Goal: Contribute content: Add original content to the website for others to see

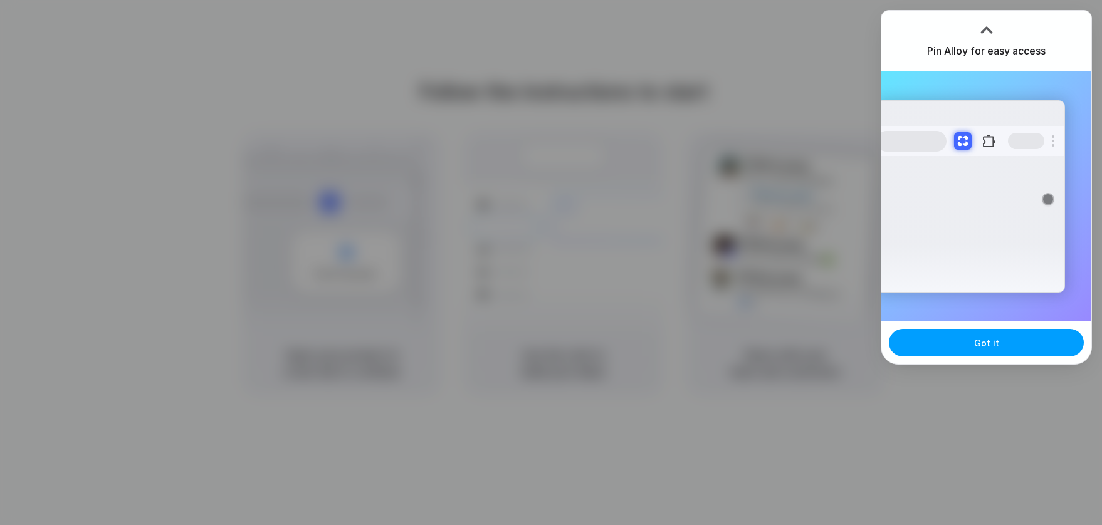
click at [975, 345] on span "Got it" at bounding box center [986, 343] width 25 height 13
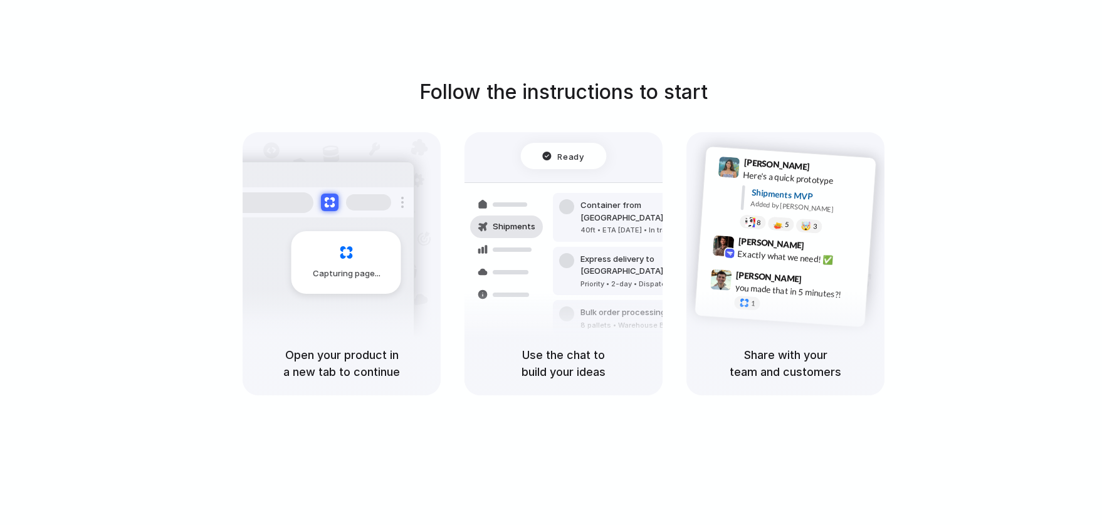
click at [970, 338] on div "Follow the instructions to start Capturing page Open your product in a new tab …" at bounding box center [564, 236] width 1102 height 318
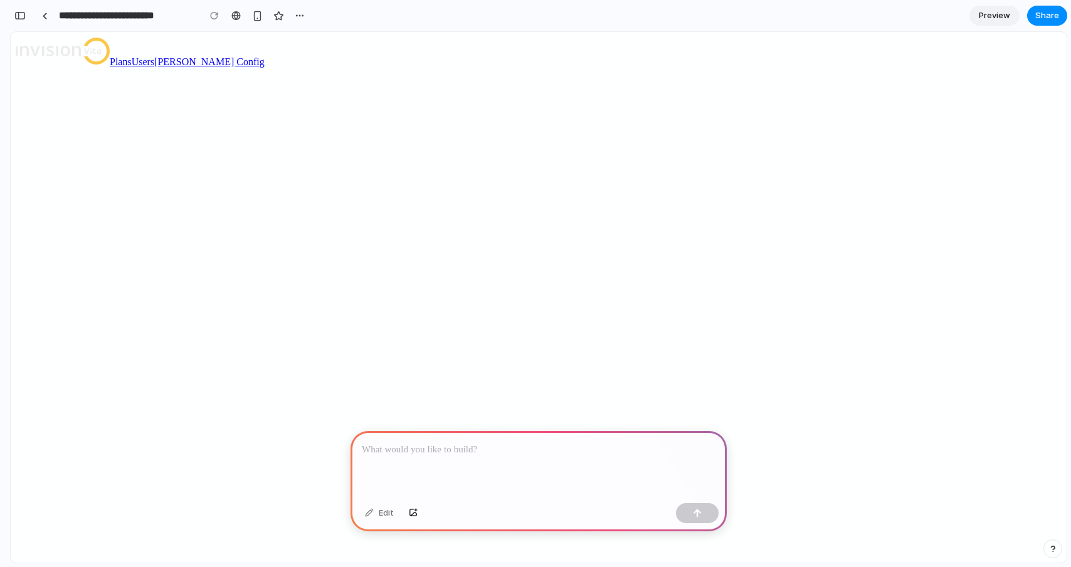
click at [481, 453] on div at bounding box center [538, 464] width 376 height 67
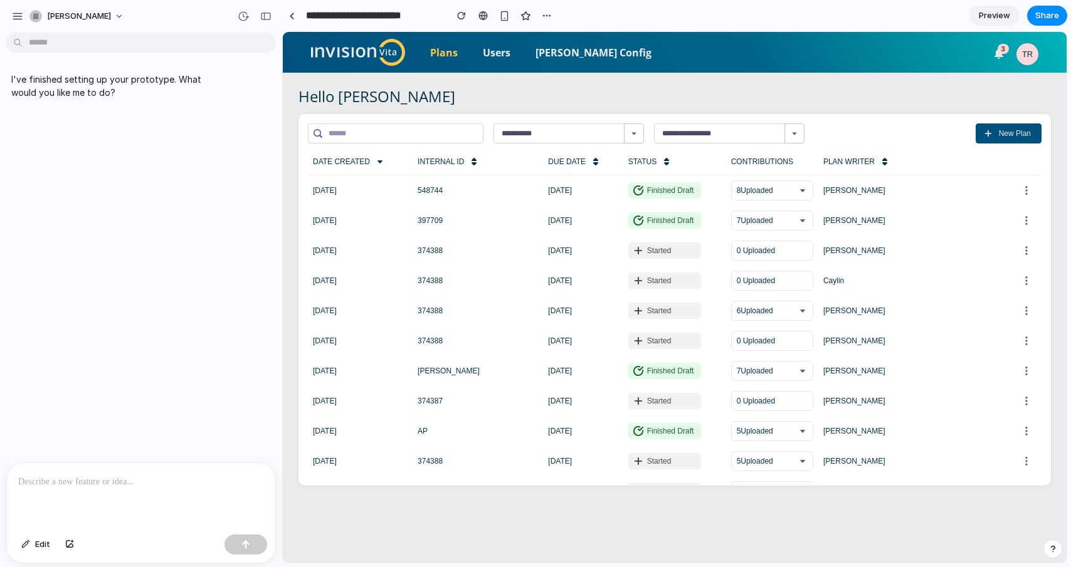
click at [130, 270] on div "I've finished setting up your prototype. What would you like me to do?" at bounding box center [137, 250] width 275 height 425
click at [151, 202] on div "I've finished setting up your prototype. What would you like me to do?" at bounding box center [137, 250] width 275 height 425
click at [102, 90] on p "I've finished setting up your prototype. What would you like me to do?" at bounding box center [115, 86] width 209 height 26
click at [149, 482] on p at bounding box center [141, 482] width 246 height 15
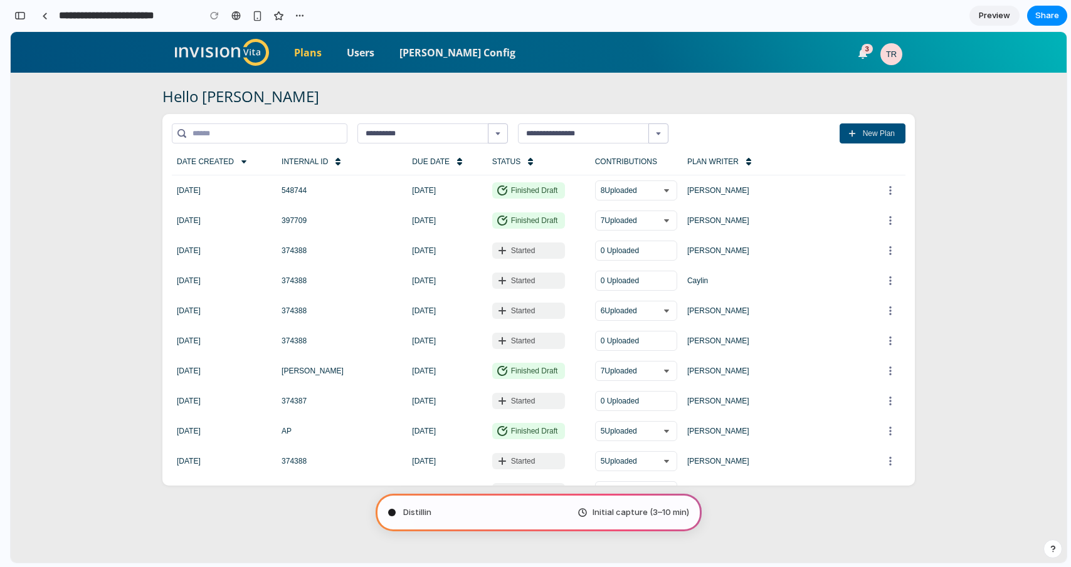
scroll to position [125, 0]
type input "**********"
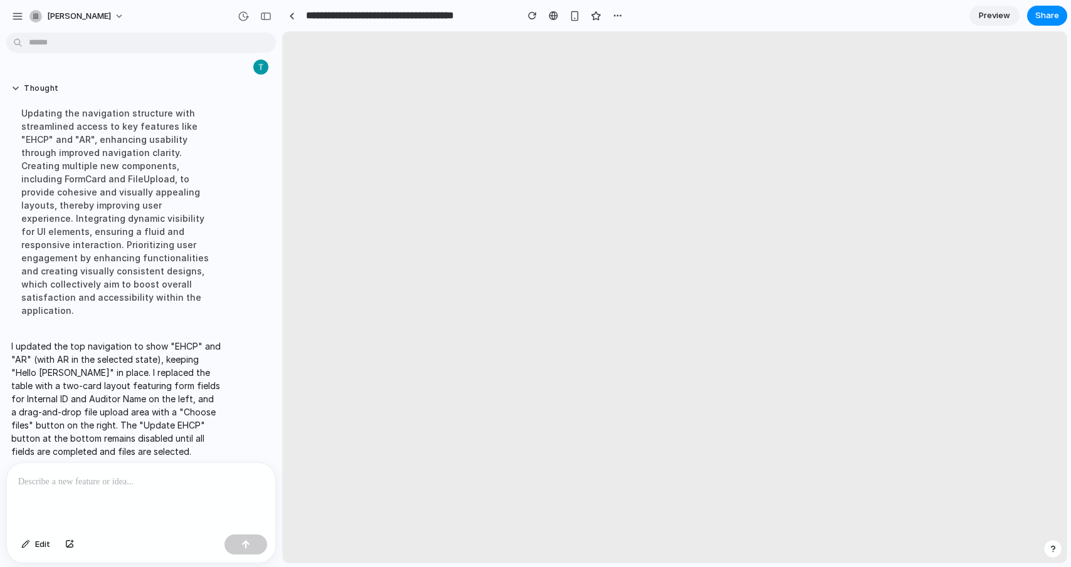
scroll to position [0, 0]
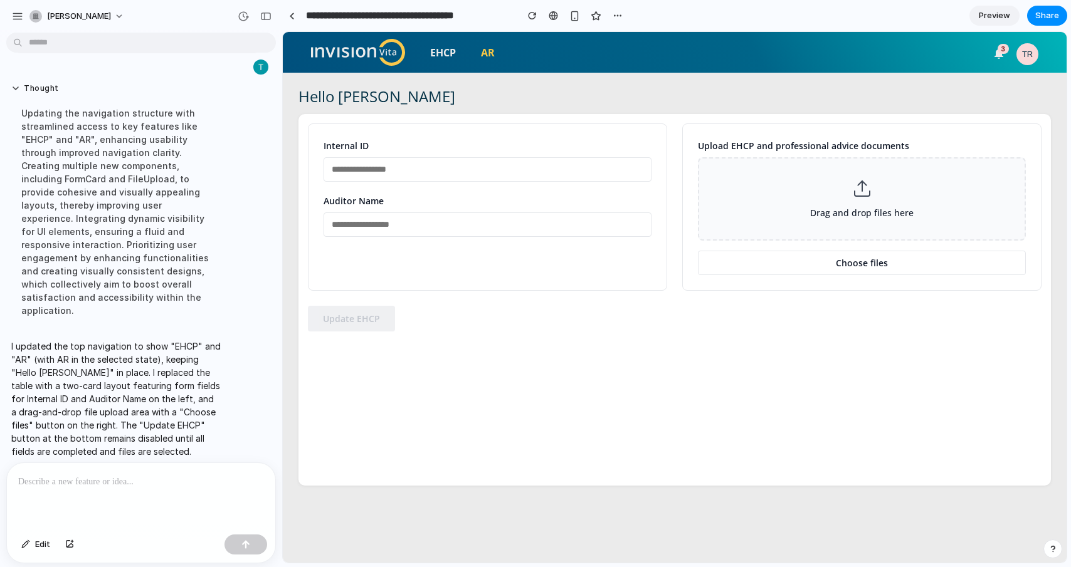
click at [395, 171] on input "text" at bounding box center [487, 169] width 328 height 24
type input "****"
click at [427, 219] on input "text" at bounding box center [487, 225] width 328 height 24
click at [818, 266] on button "Choose files" at bounding box center [862, 263] width 328 height 24
click at [372, 216] on input "***" at bounding box center [487, 225] width 328 height 24
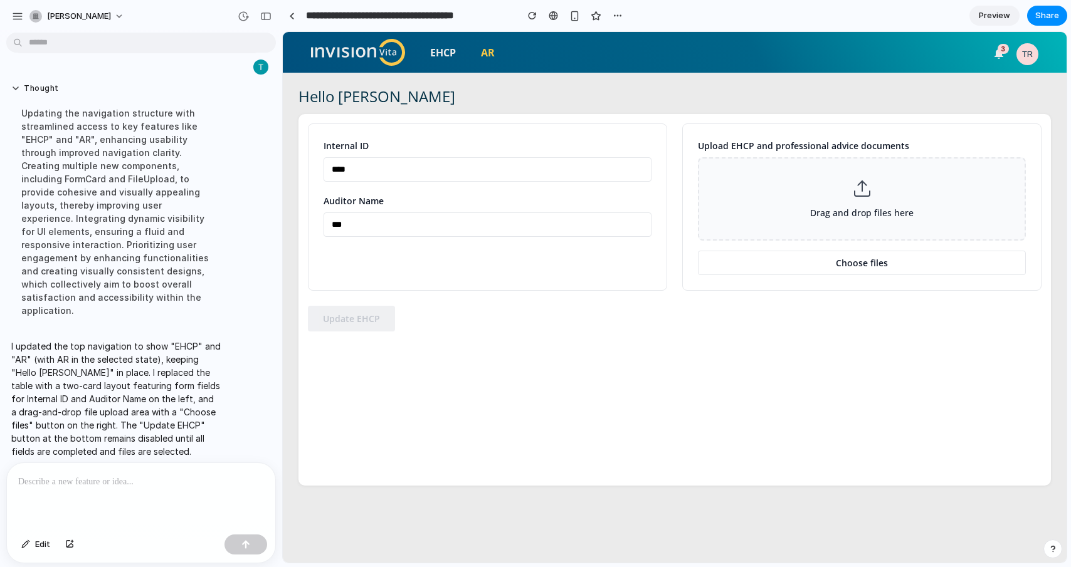
click at [379, 223] on input "***" at bounding box center [487, 225] width 328 height 24
type input "*"
click at [365, 171] on input "****" at bounding box center [487, 169] width 328 height 24
type input "*"
click at [510, 222] on input "text" at bounding box center [487, 225] width 328 height 24
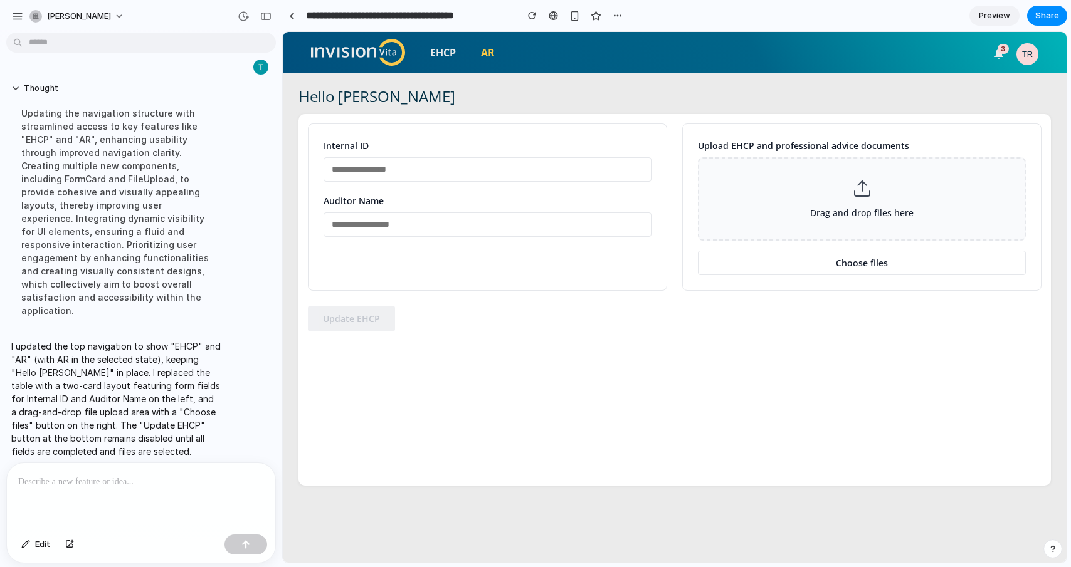
click at [488, 172] on input "text" at bounding box center [487, 169] width 328 height 24
click at [493, 219] on input "text" at bounding box center [487, 225] width 328 height 24
click at [490, 172] on input "text" at bounding box center [487, 169] width 328 height 24
click at [405, 414] on div "Internal ID Auditor Name Upload EHCP and professional advice documents Drag and…" at bounding box center [674, 300] width 752 height 372
drag, startPoint x: 483, startPoint y: 157, endPoint x: 494, endPoint y: 177, distance: 22.5
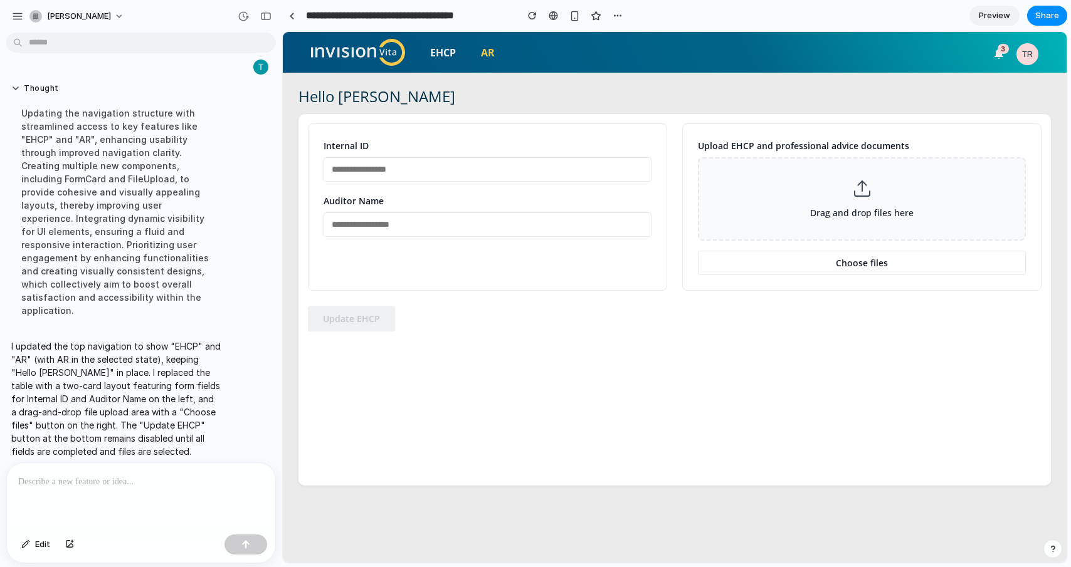
click at [485, 160] on input "text" at bounding box center [487, 169] width 328 height 24
click at [491, 221] on input "text" at bounding box center [487, 225] width 328 height 24
click at [487, 176] on input "text" at bounding box center [487, 169] width 328 height 24
click at [489, 226] on input "text" at bounding box center [487, 225] width 328 height 24
click at [496, 156] on div "Internal ID" at bounding box center [487, 160] width 328 height 43
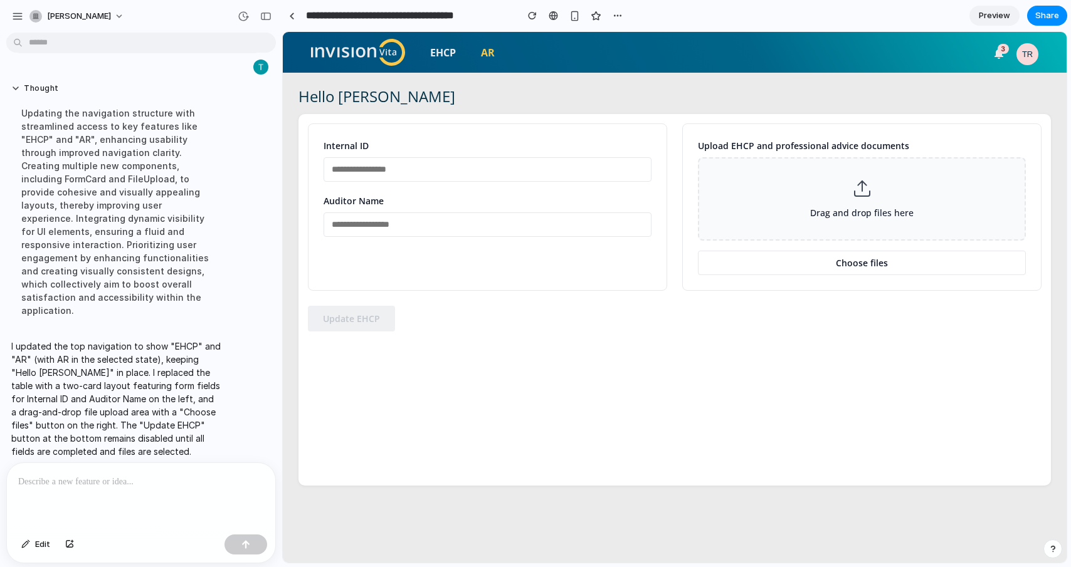
drag, startPoint x: 500, startPoint y: 169, endPoint x: 504, endPoint y: 175, distance: 6.8
click at [501, 169] on input "text" at bounding box center [487, 169] width 328 height 24
click at [520, 216] on input "text" at bounding box center [487, 225] width 328 height 24
click at [531, 179] on input "text" at bounding box center [487, 169] width 328 height 24
click at [556, 228] on input "text" at bounding box center [487, 225] width 328 height 24
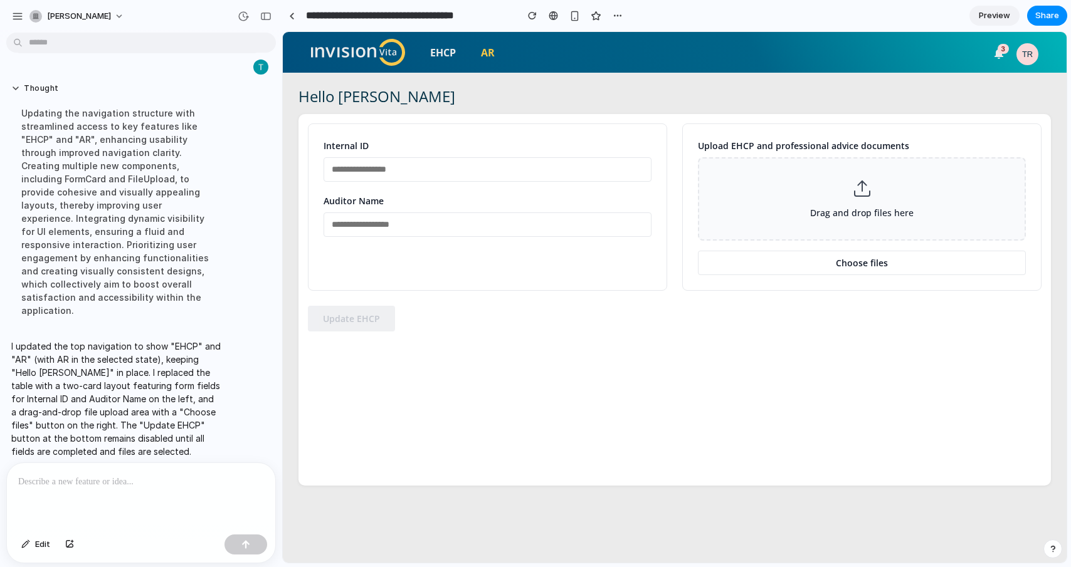
click at [563, 381] on div "Internal ID Auditor Name Upload EHCP and professional advice documents Drag and…" at bounding box center [674, 300] width 752 height 372
click at [488, 171] on input "text" at bounding box center [487, 169] width 328 height 24
click at [602, 372] on div "Internal ID Auditor Name Upload EHCP and professional advice documents Drag and…" at bounding box center [674, 300] width 752 height 372
click at [1047, 18] on span "Share" at bounding box center [1047, 15] width 24 height 13
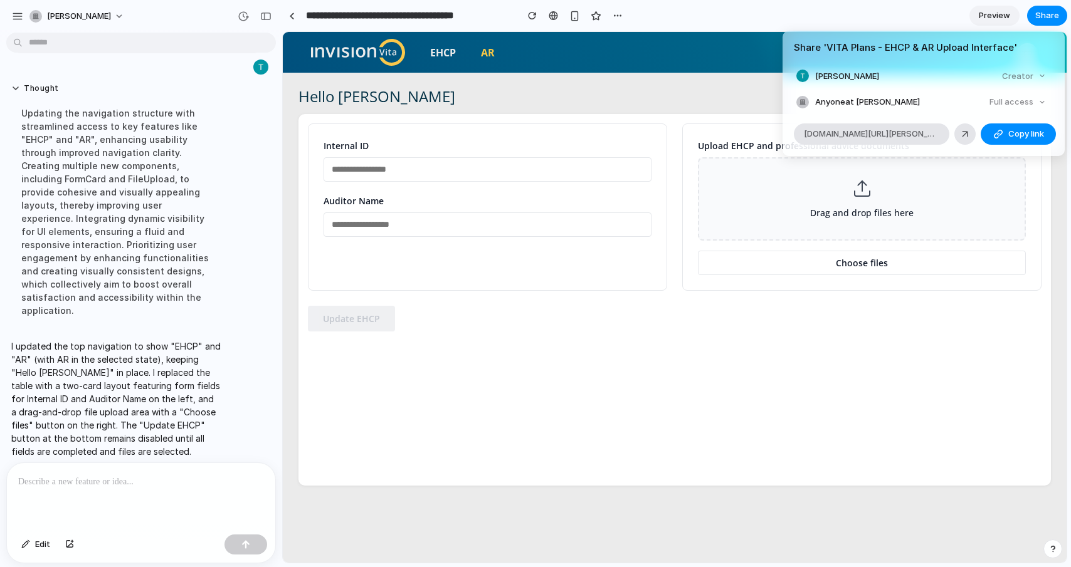
click at [1040, 75] on div "Creator" at bounding box center [1024, 77] width 54 height 18
click at [1042, 76] on div "Creator" at bounding box center [1024, 77] width 54 height 18
click at [1021, 75] on div "Creator" at bounding box center [1024, 77] width 54 height 18
click at [1041, 102] on div "Full access" at bounding box center [1017, 102] width 66 height 18
drag, startPoint x: 1041, startPoint y: 102, endPoint x: 1012, endPoint y: 104, distance: 29.5
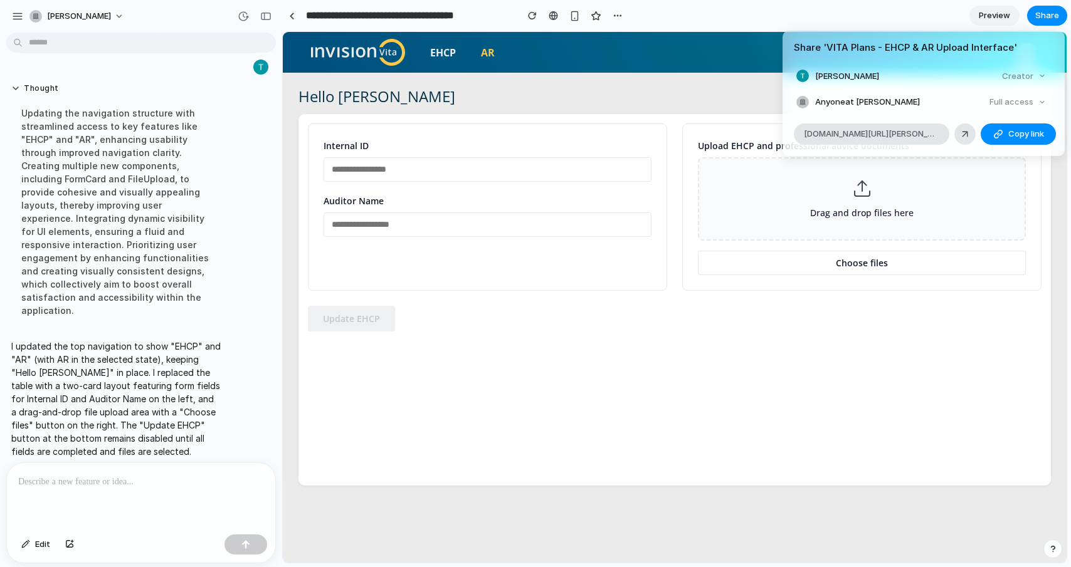
click at [1041, 102] on div "Full access" at bounding box center [1017, 102] width 66 height 18
click at [1011, 104] on div "Full access" at bounding box center [1017, 102] width 66 height 18
click at [979, 345] on div "Share ' VITA Plans - EHCP & AR Upload Interface ' [PERSON_NAME] Creator Anyone …" at bounding box center [535, 283] width 1071 height 567
